Goal: Information Seeking & Learning: Learn about a topic

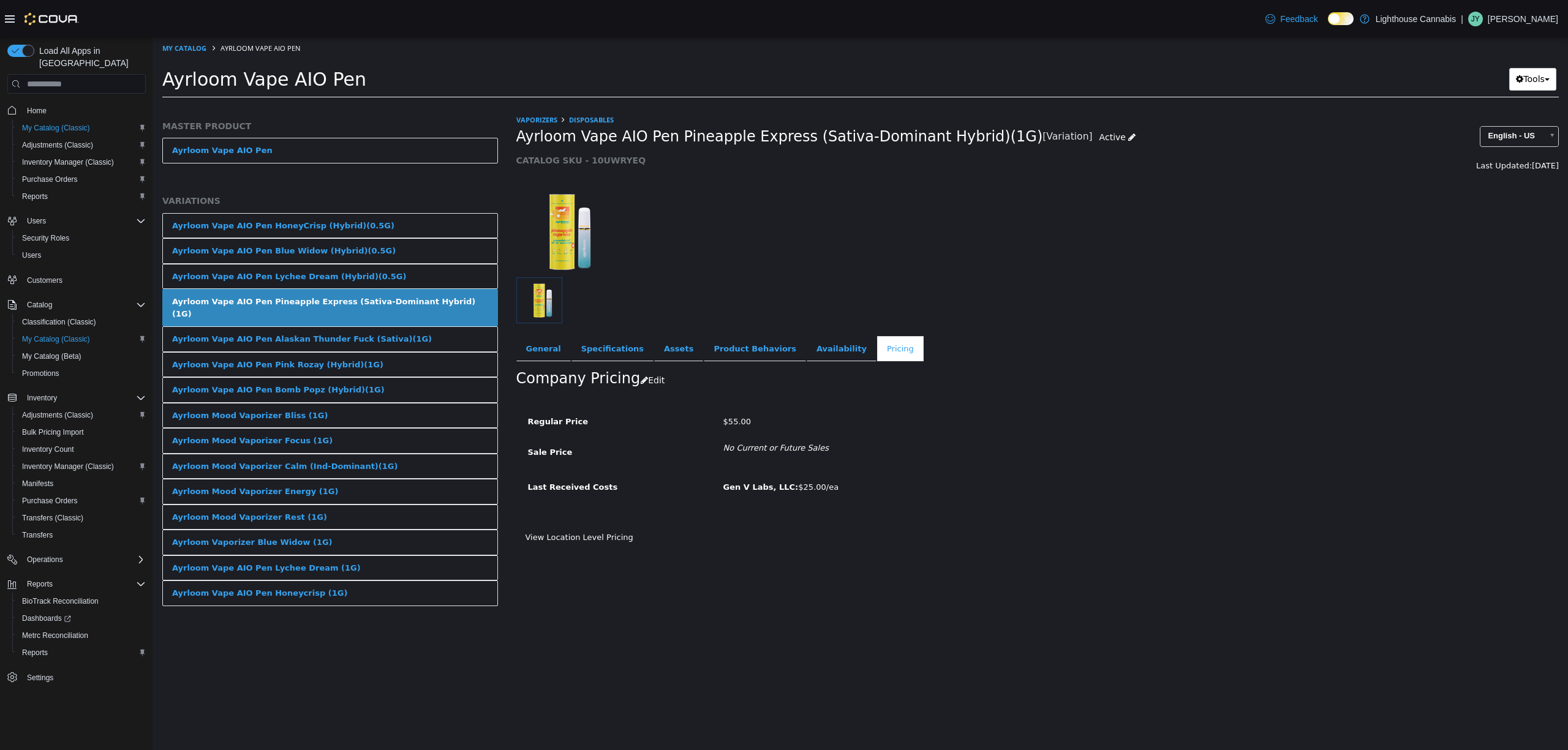
click at [1196, 402] on div "Regular Price $55.00 Sale Price No Current or Future Sales Last Received Costs …" at bounding box center [910, 459] width 768 height 119
click at [208, 50] on li "Ayrloom Vape AIO Pen" at bounding box center [254, 47] width 92 height 11
click at [1370, 189] on div at bounding box center [1038, 225] width 1061 height 104
click at [904, 249] on div at bounding box center [1038, 225] width 1061 height 104
click at [183, 45] on link "My Catalog" at bounding box center [184, 48] width 44 height 9
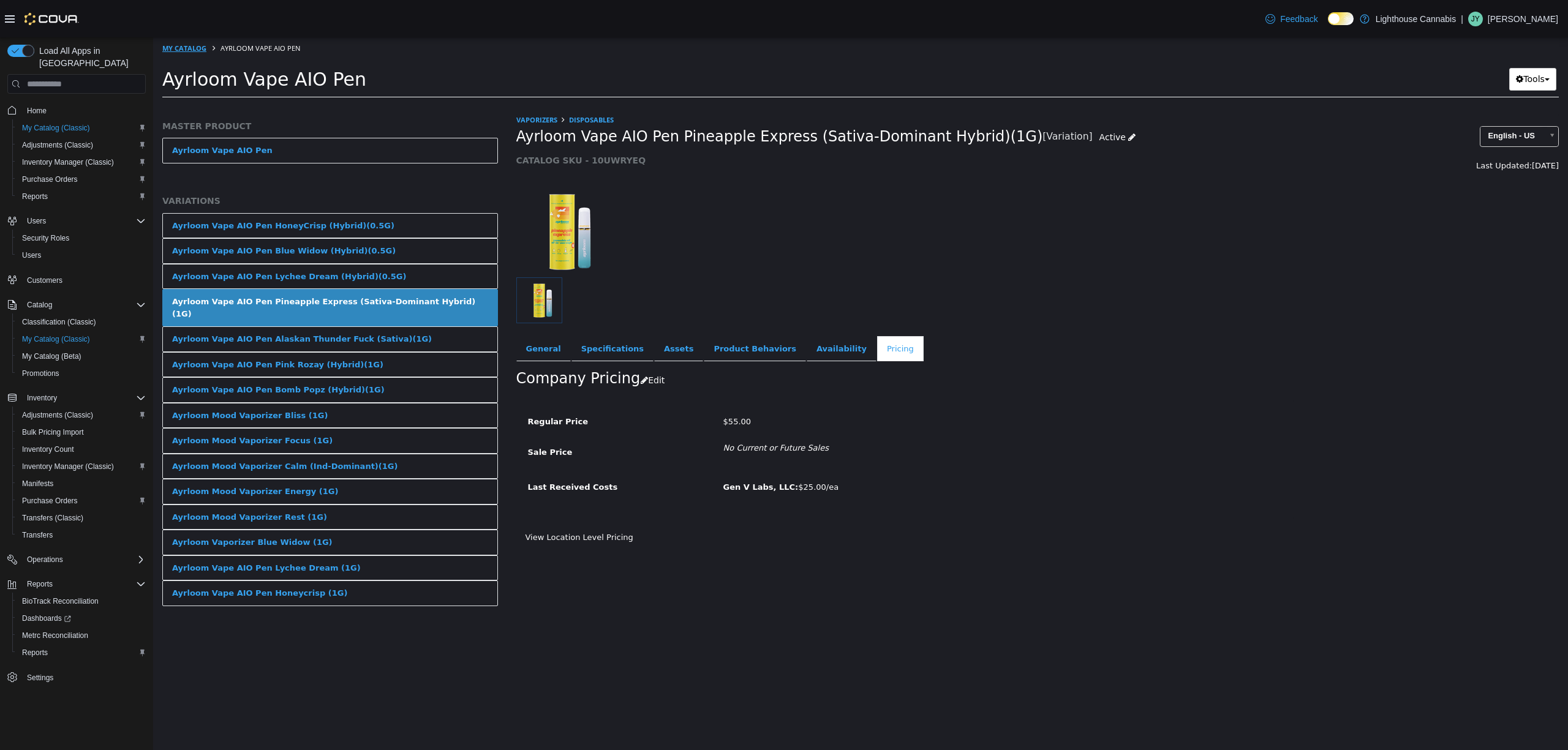
select select "**********"
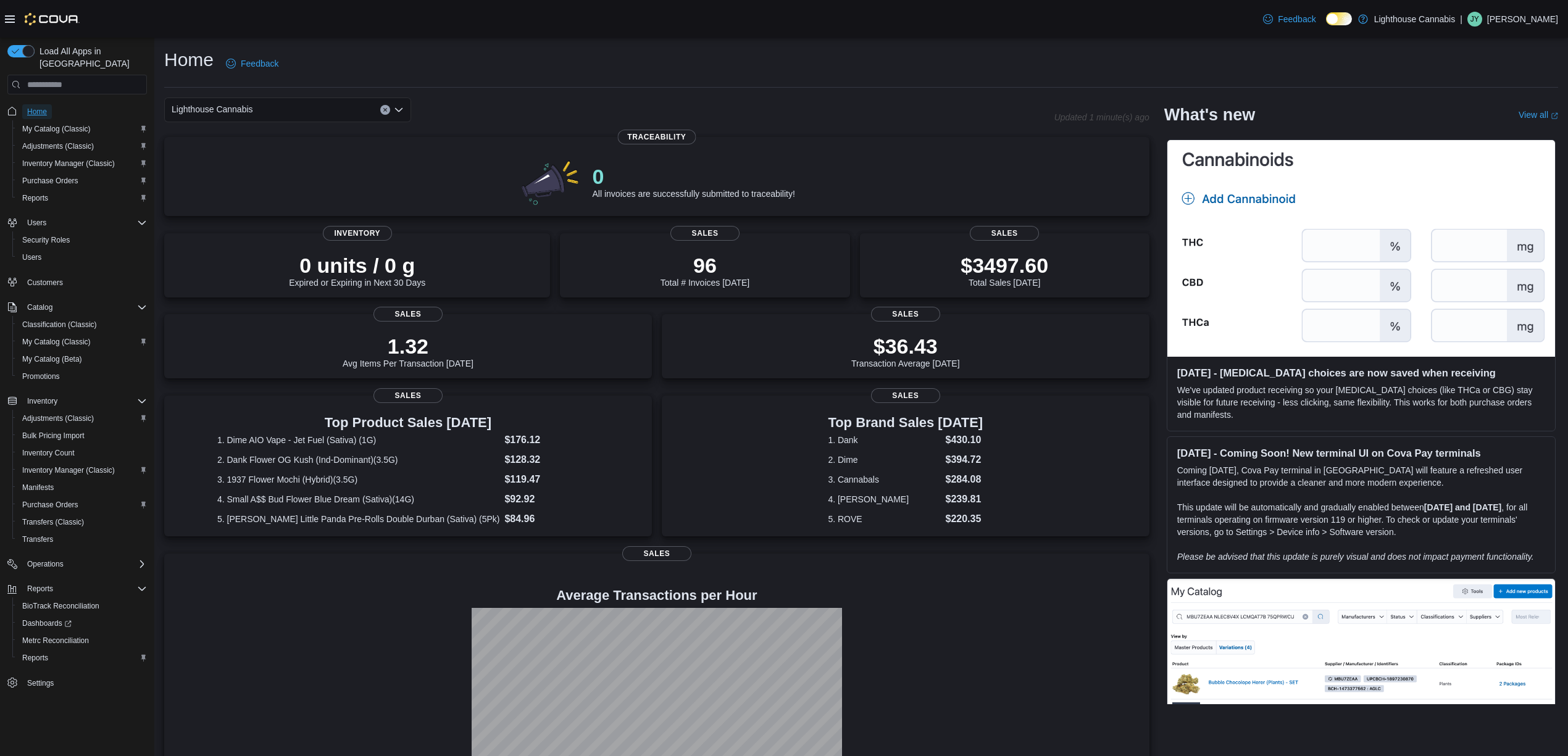
click at [33, 107] on span "Home" at bounding box center [37, 111] width 20 height 10
click at [1087, 270] on div "$3497.60 Total Sales [DATE]" at bounding box center [1004, 267] width 270 height 39
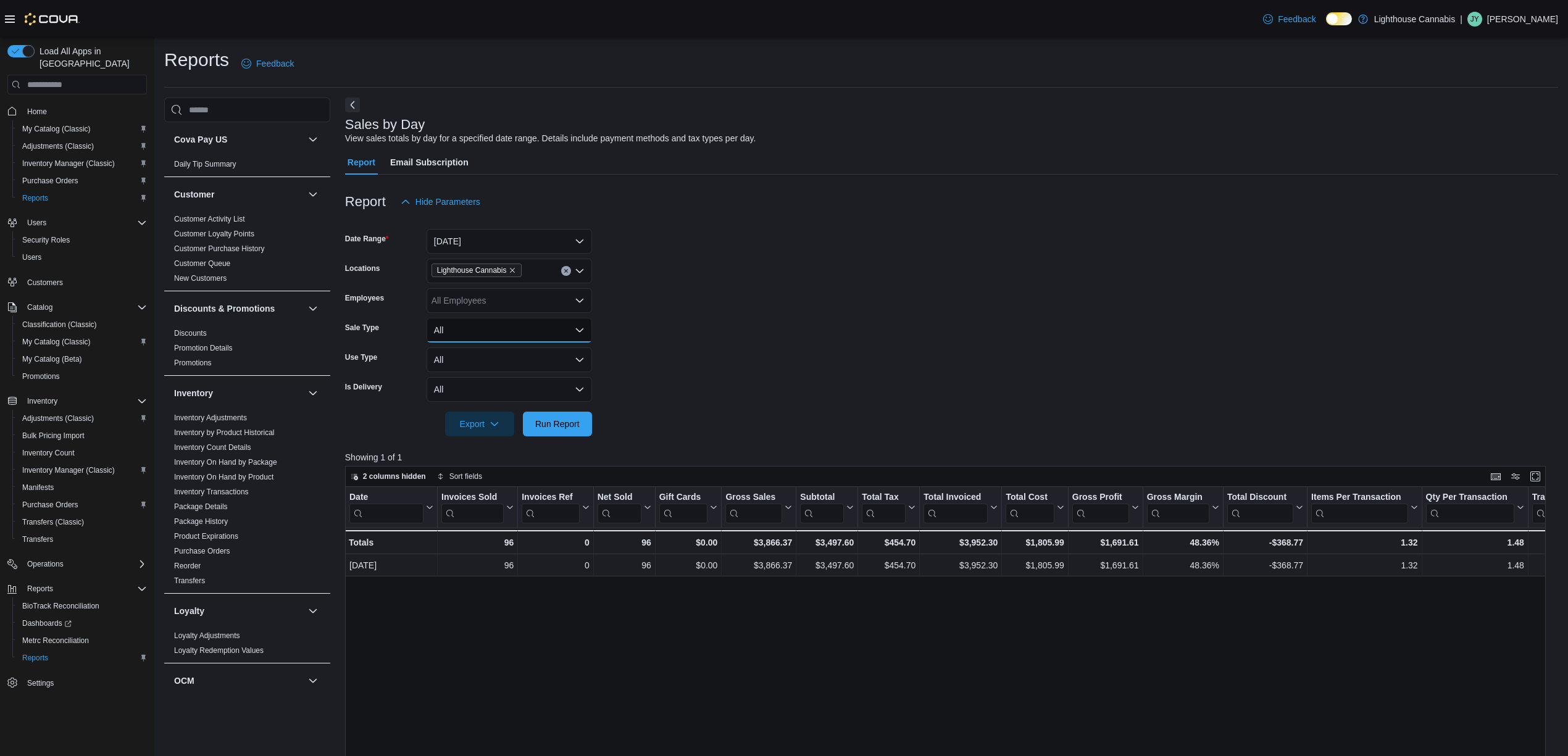
click at [494, 331] on button "All" at bounding box center [509, 330] width 165 height 25
click at [529, 364] on button "All" at bounding box center [509, 360] width 165 height 25
click at [685, 351] on form "Date Range Today Locations Lighthouse Cannabis Employees All Employees Sale Typ…" at bounding box center [951, 325] width 1213 height 222
click at [205, 364] on link "Promotions" at bounding box center [193, 362] width 38 height 8
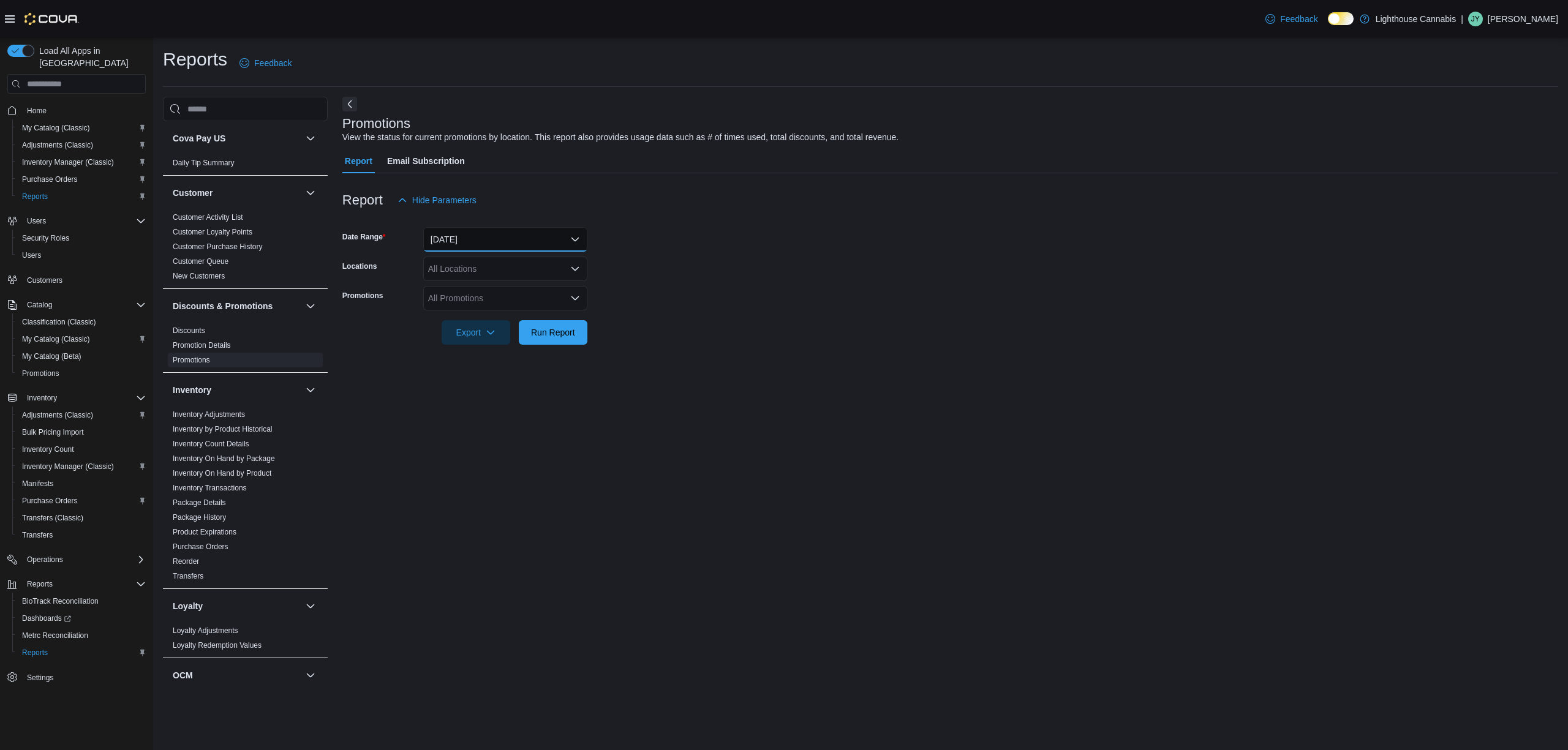
click at [513, 246] on button "Yesterday" at bounding box center [505, 239] width 164 height 25
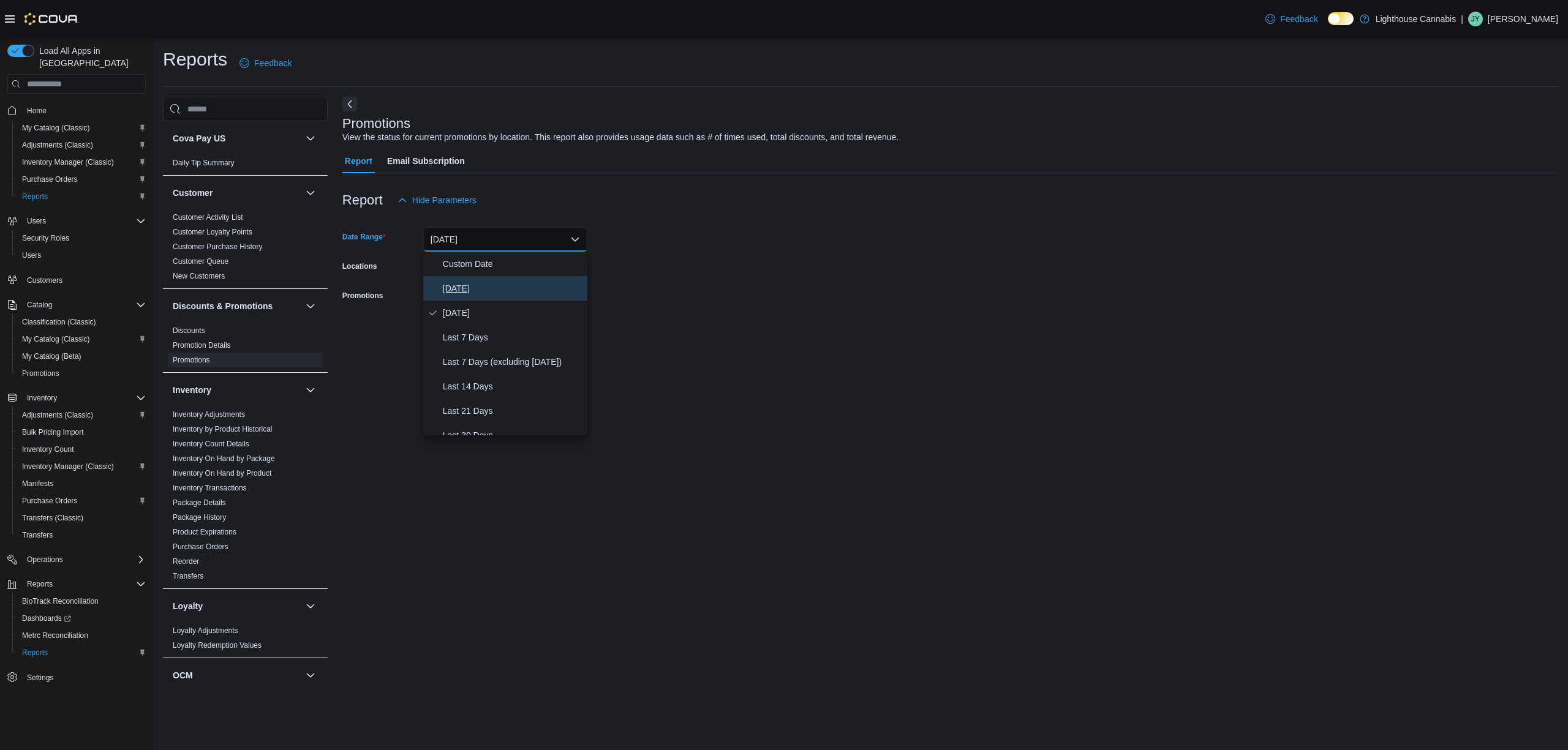
click at [495, 280] on button "Today" at bounding box center [505, 288] width 164 height 25
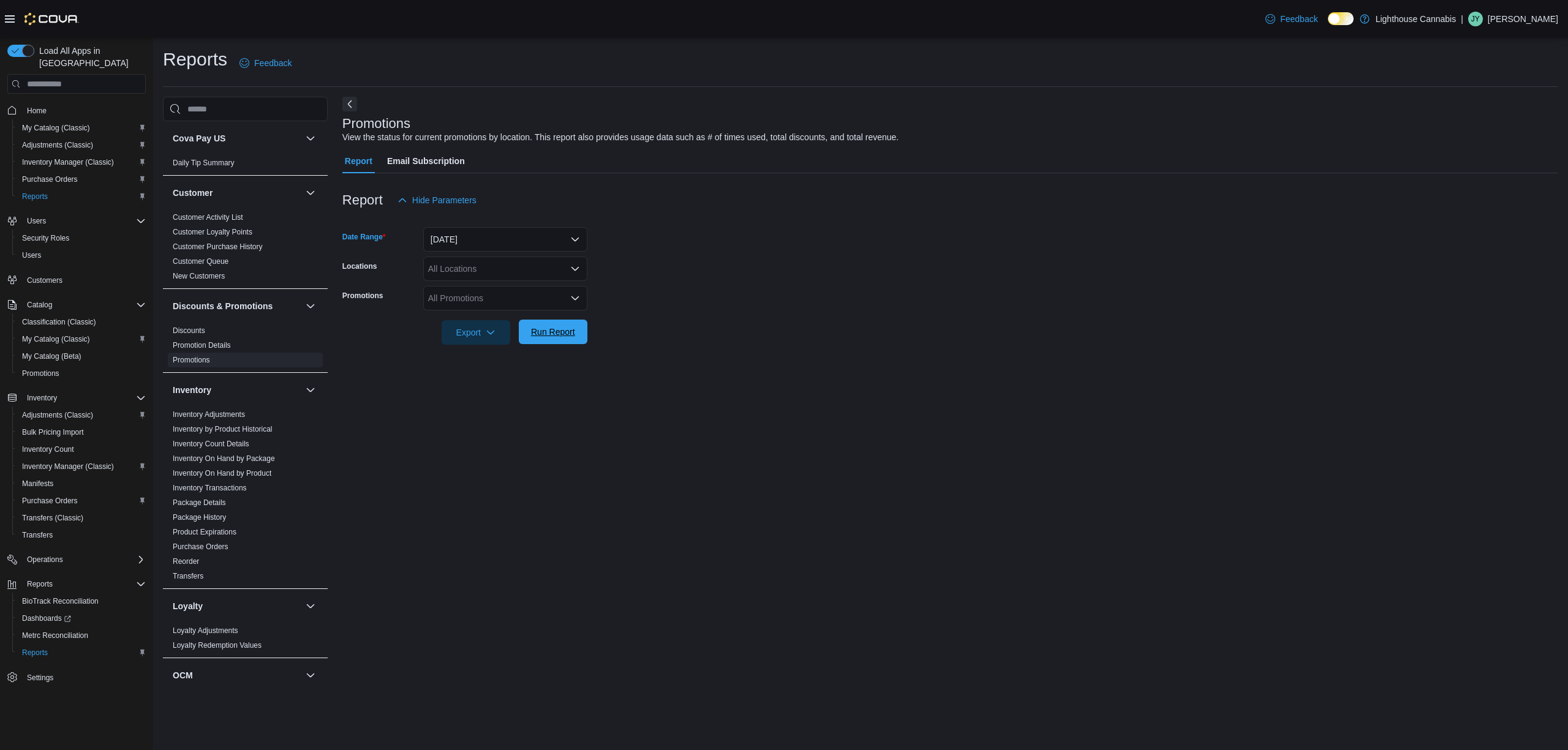
click at [535, 332] on span "Run Report" at bounding box center [552, 331] width 44 height 12
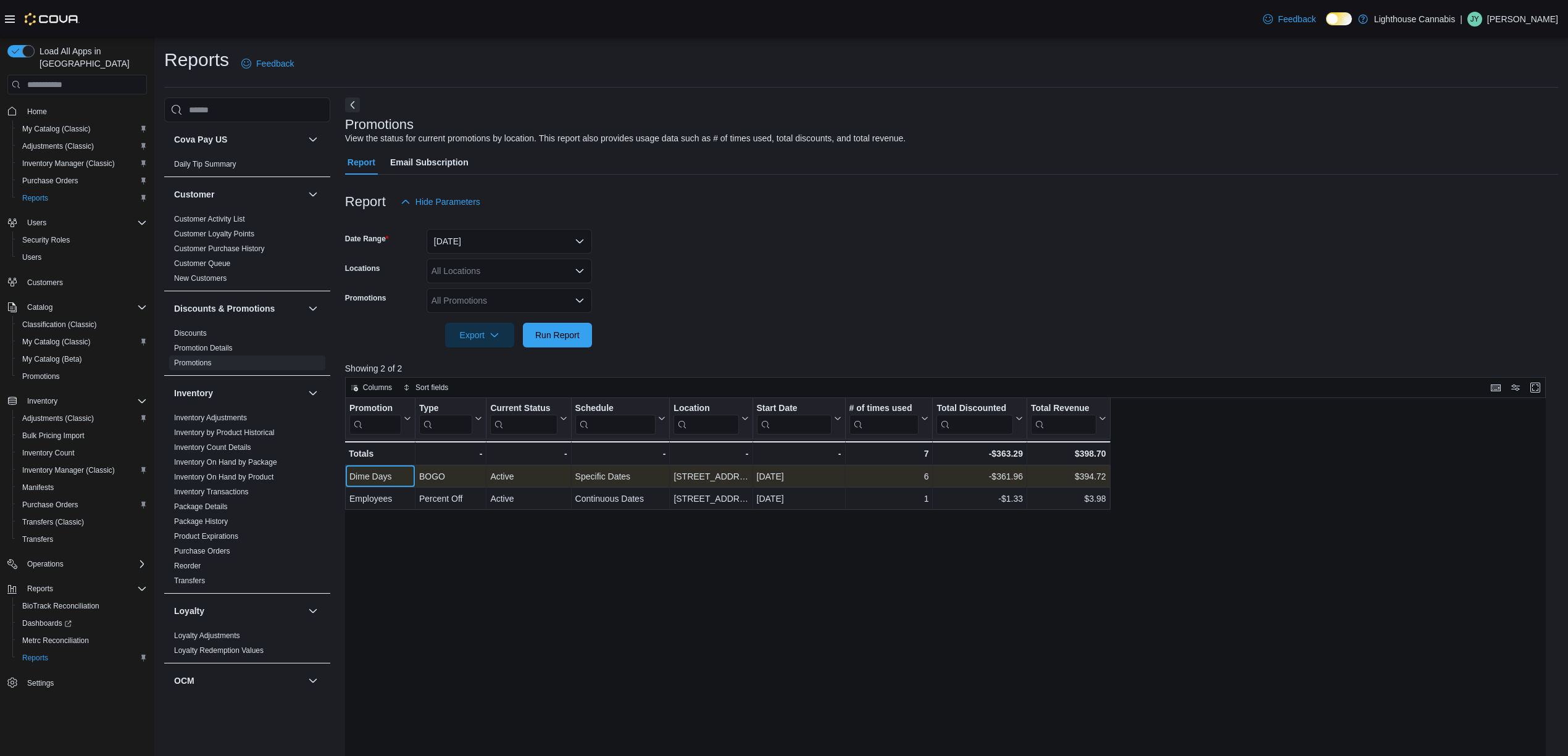
click at [389, 480] on div "Dime Days" at bounding box center [380, 476] width 61 height 15
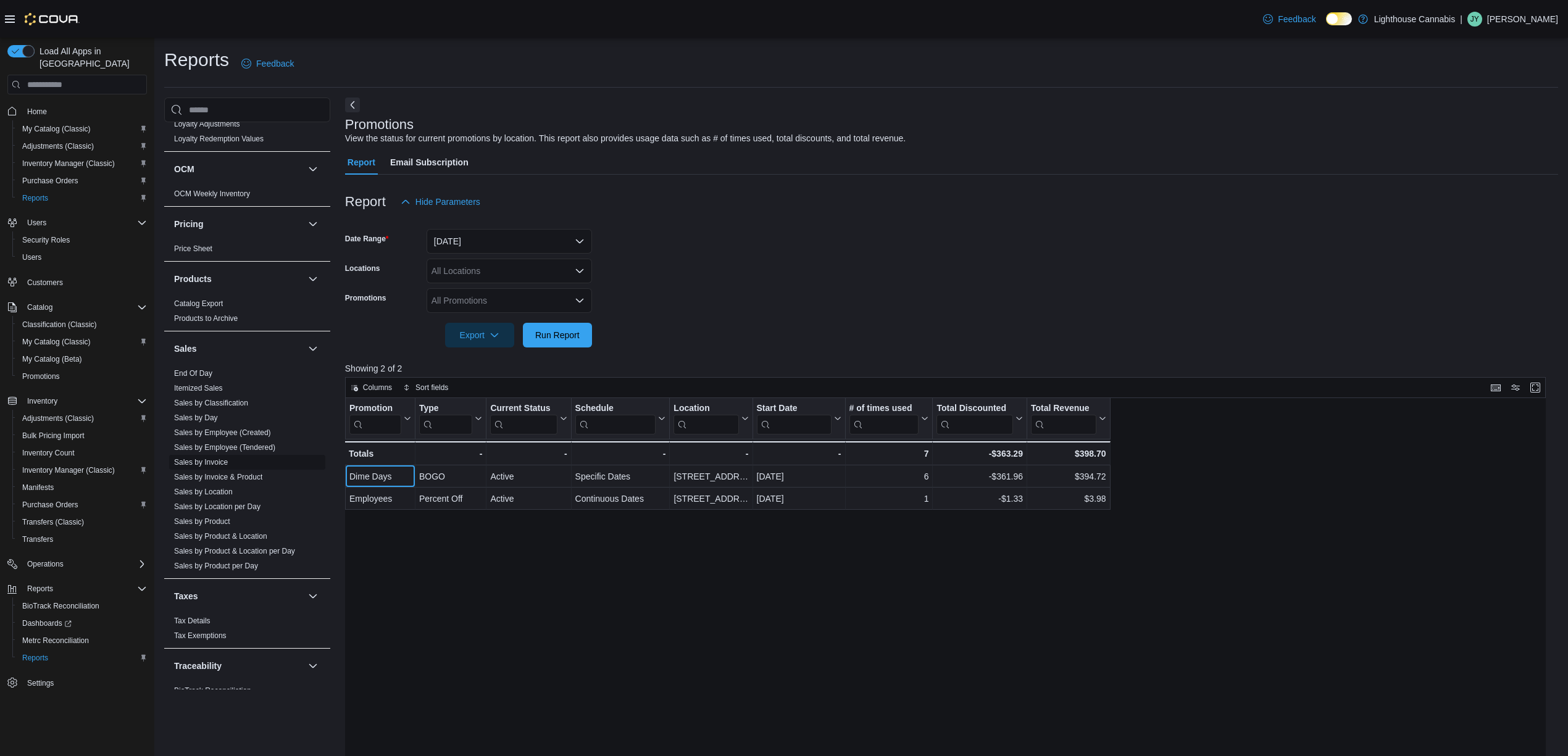
scroll to position [541, 0]
click at [233, 495] on span "Sales by Product" at bounding box center [247, 495] width 156 height 15
click at [230, 492] on link "Sales by Product" at bounding box center [202, 495] width 56 height 8
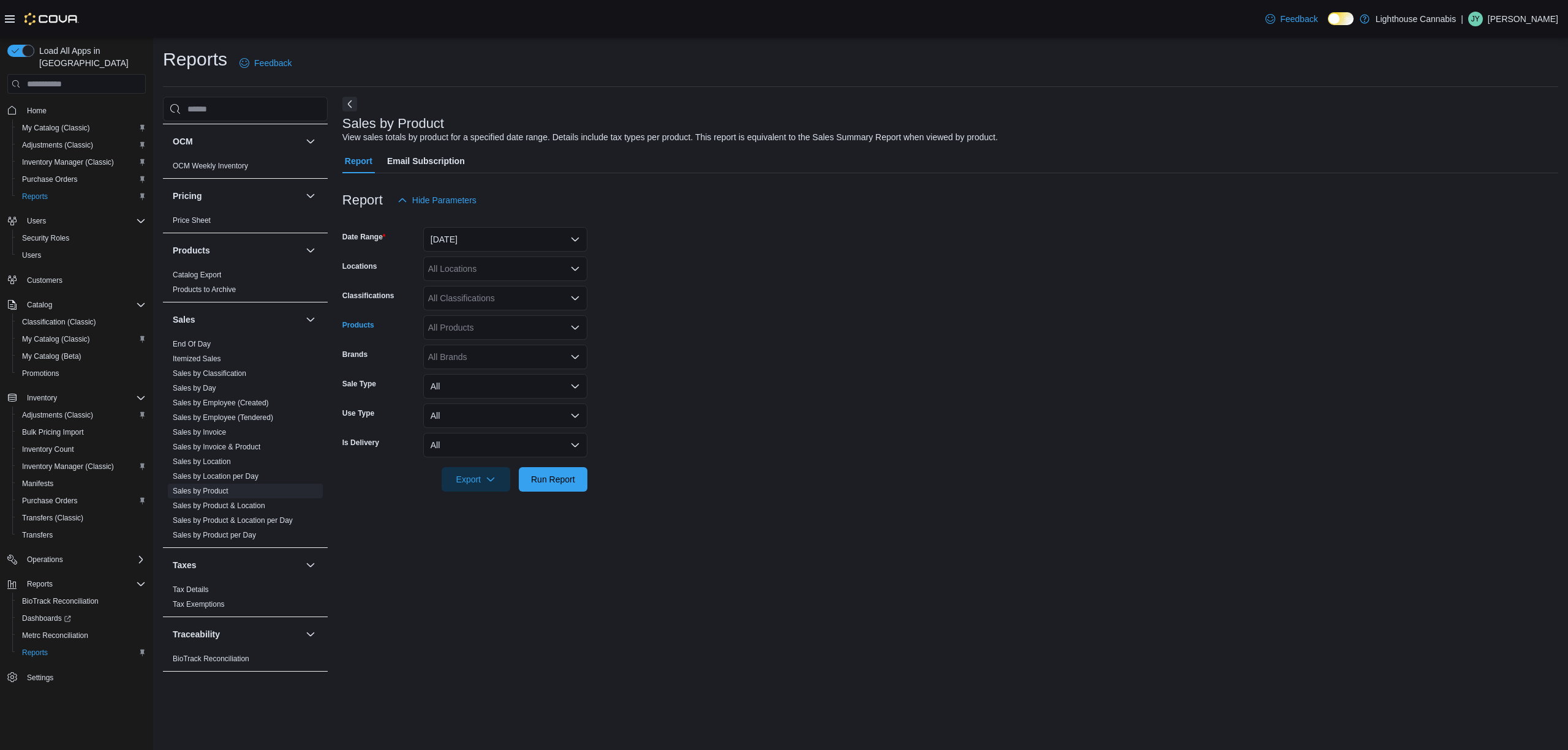
click at [474, 331] on div "All Products" at bounding box center [505, 328] width 164 height 25
click at [631, 331] on form "Date Range Yesterday Locations All Locations Classifications All Classification…" at bounding box center [949, 352] width 1215 height 280
click at [498, 352] on div "All Brands" at bounding box center [505, 357] width 164 height 25
type input "*"
click at [473, 390] on span "Dime" at bounding box center [505, 395] width 150 height 12
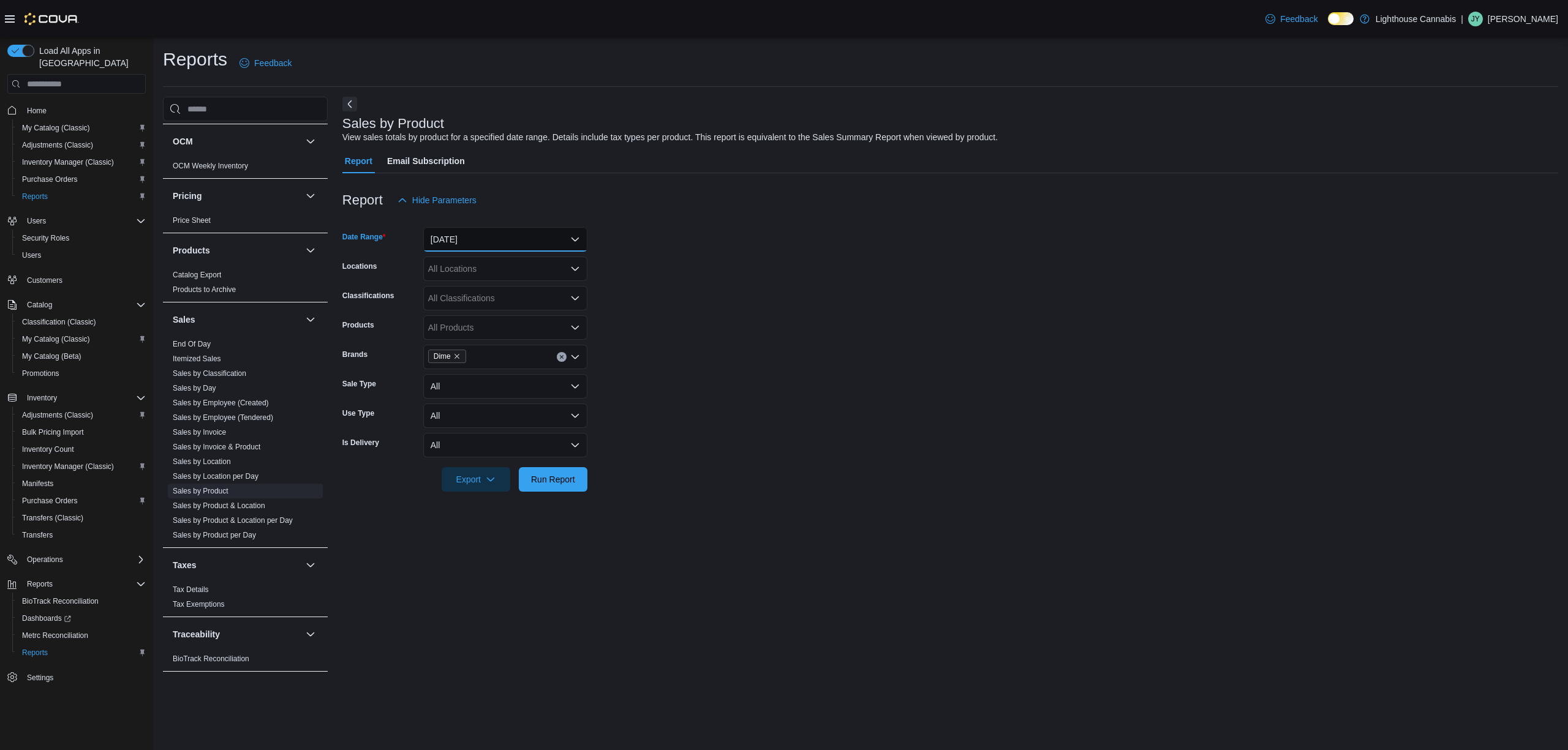
click at [558, 241] on button "Yesterday" at bounding box center [505, 239] width 164 height 25
click at [478, 281] on span "Today" at bounding box center [513, 289] width 140 height 15
click at [731, 287] on form "Date Range Today Locations All Locations Classifications All Classifications Pr…" at bounding box center [949, 352] width 1215 height 280
click at [544, 481] on span "Run Report" at bounding box center [552, 479] width 44 height 12
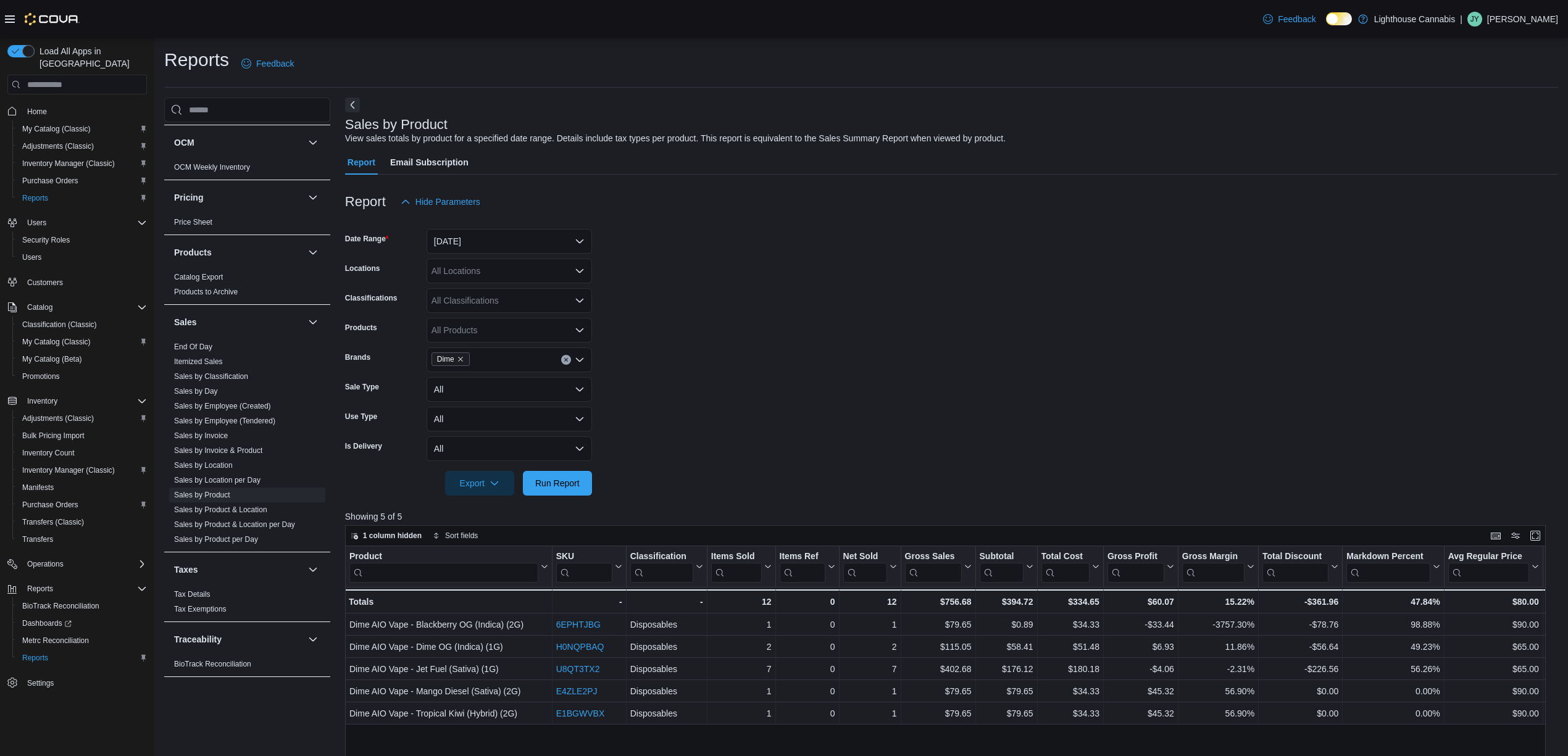
scroll to position [82, 0]
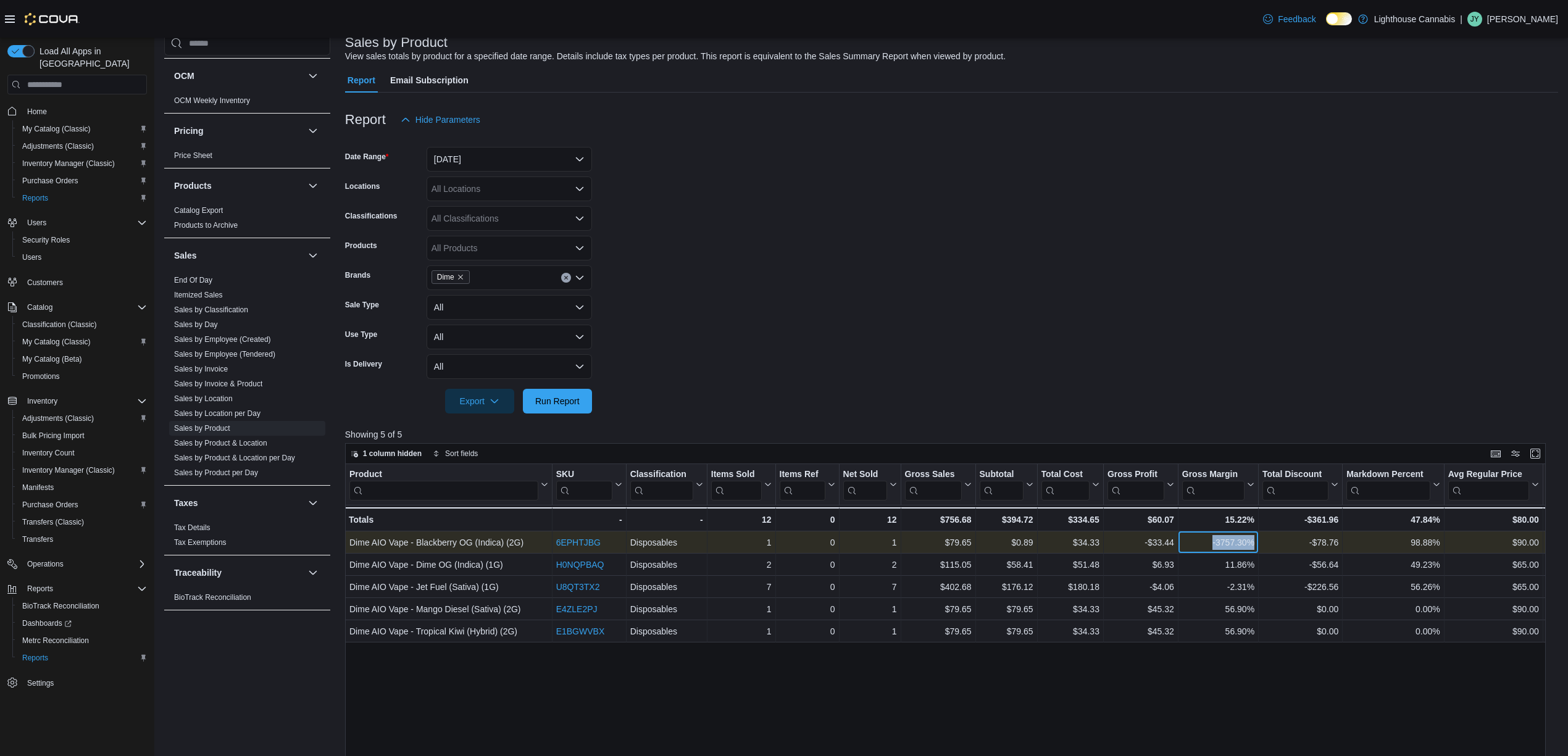
drag, startPoint x: 1208, startPoint y: 541, endPoint x: 1273, endPoint y: 542, distance: 65.0
click at [1273, 542] on div "Dime AIO Vape - Blackberry OG (Indica) (2G) - Product, column 1, row 1 6EPHTJBG…" at bounding box center [1132, 542] width 1575 height 22
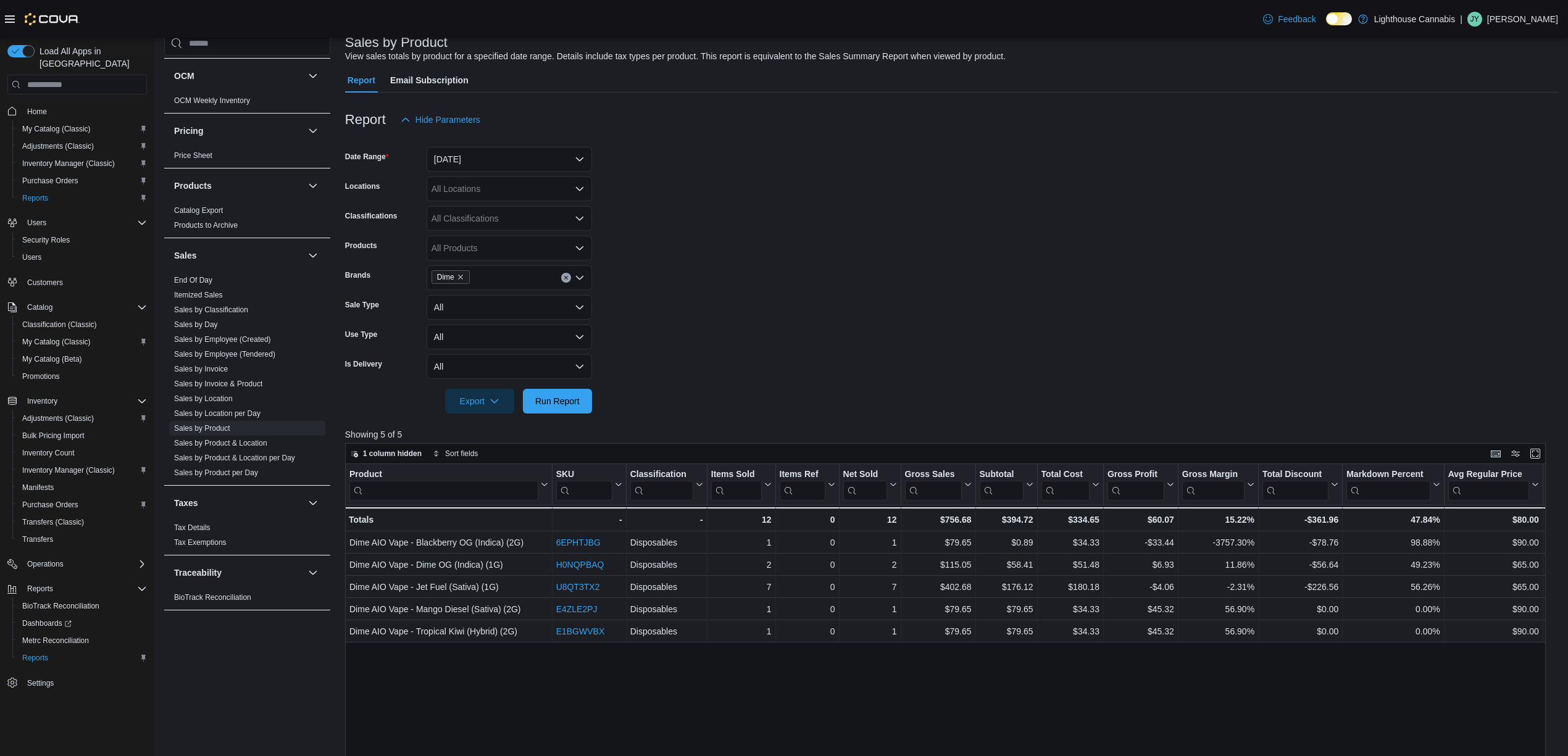
click at [1327, 701] on div "Product Click to view column header actions SKU Click to view column header act…" at bounding box center [951, 756] width 1213 height 584
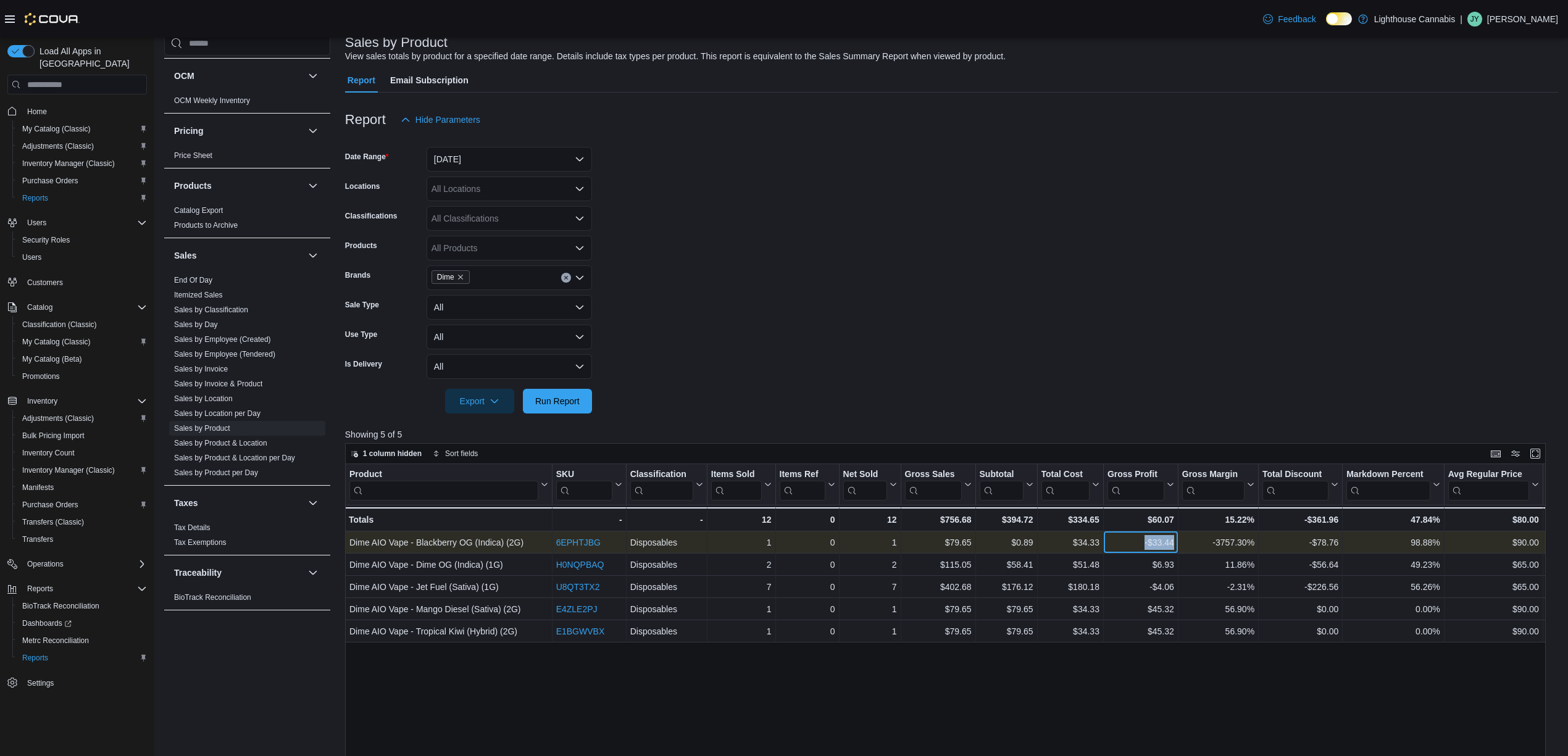
drag, startPoint x: 1141, startPoint y: 539, endPoint x: 1188, endPoint y: 539, distance: 47.0
click at [1188, 539] on div "Dime AIO Vape - Blackberry OG (Indica) (2G) - Product, column 1, row 1 6EPHTJBG…" at bounding box center [1132, 542] width 1575 height 22
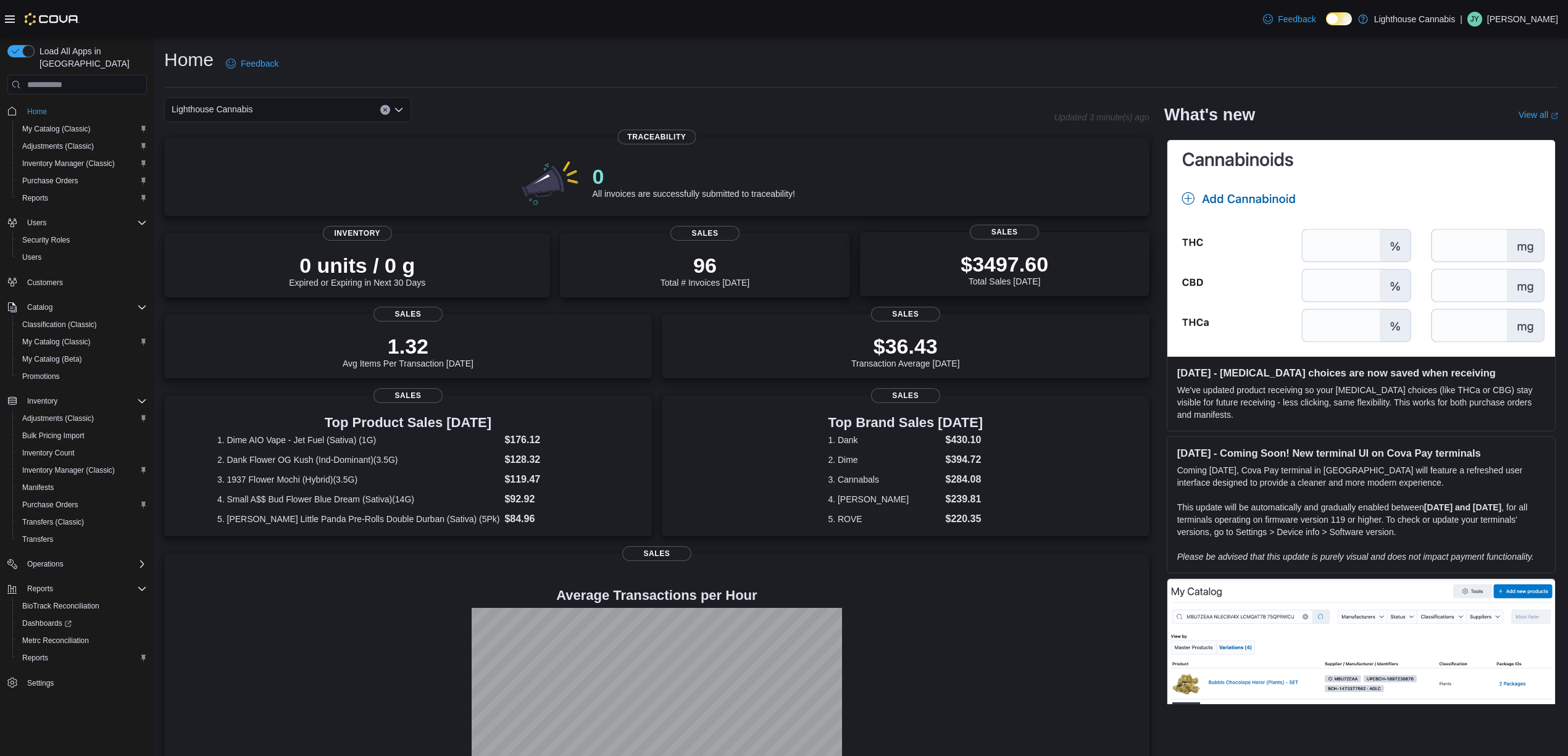
click at [1004, 292] on div "$3497.60 Total Sales Today Sales" at bounding box center [1004, 264] width 289 height 64
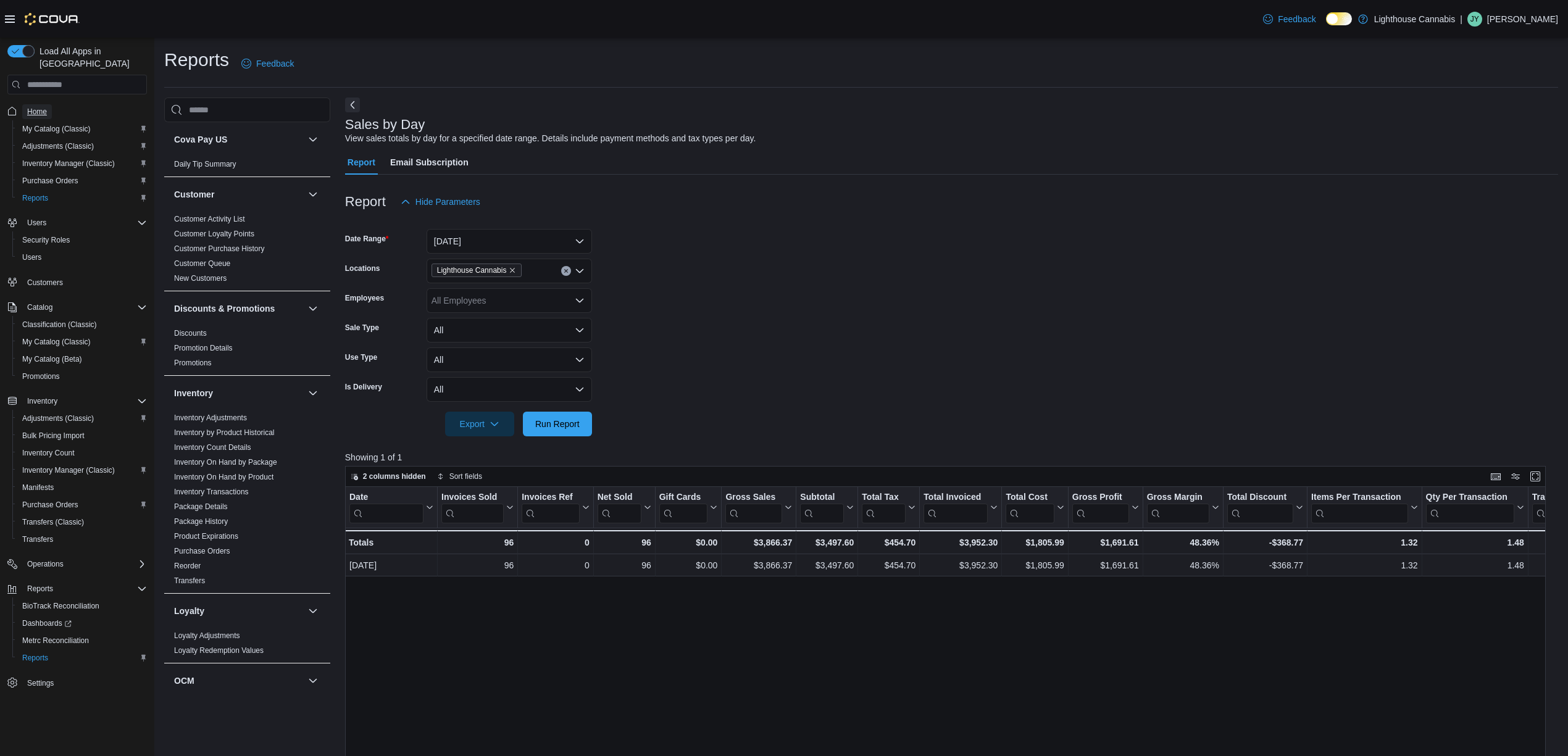
click at [35, 107] on span "Home" at bounding box center [37, 111] width 20 height 10
